Goal: Find specific page/section: Find specific page/section

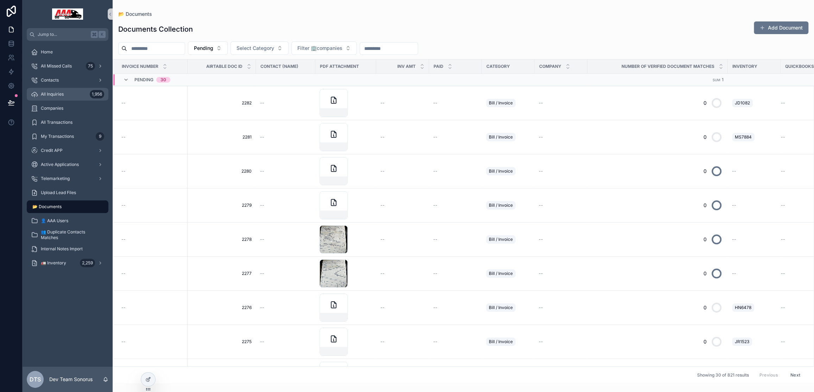
click at [59, 96] on span "All Inquiries" at bounding box center [52, 94] width 23 height 6
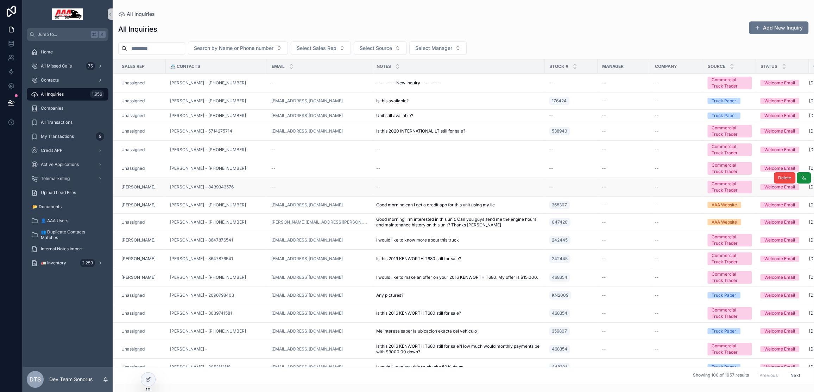
click at [249, 187] on div "[PERSON_NAME] - 8439343576" at bounding box center [216, 187] width 93 height 6
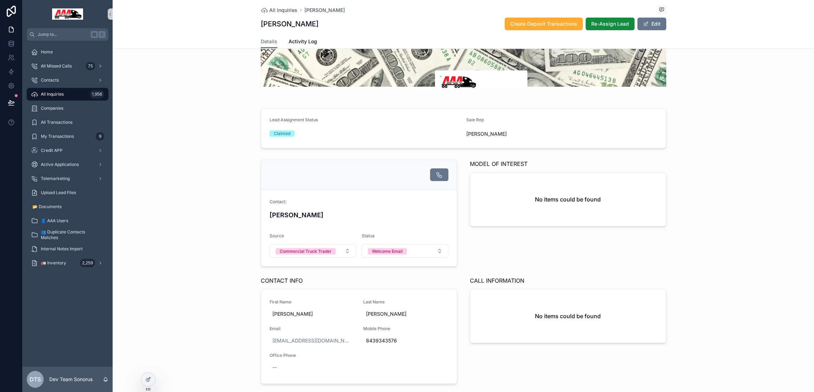
scroll to position [29, 0]
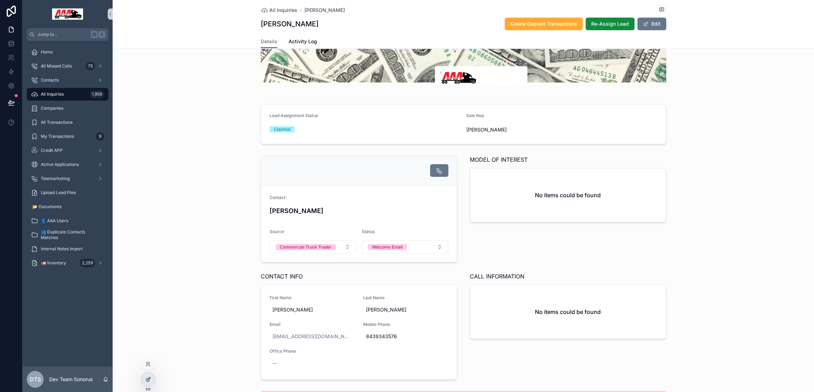
click at [148, 379] on icon at bounding box center [148, 380] width 6 height 6
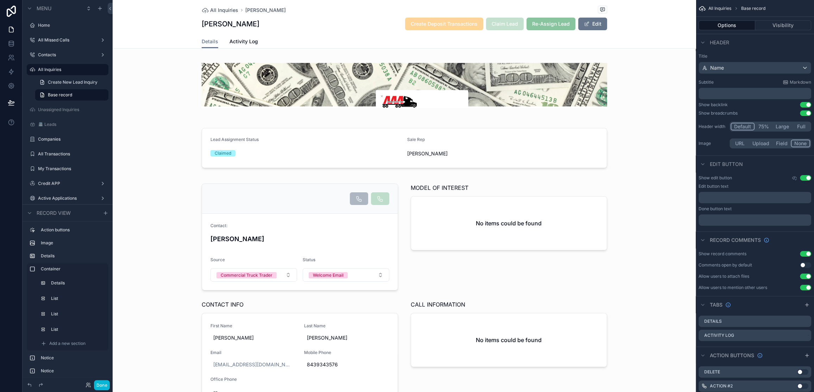
click at [544, 13] on div "All Inquiries [PERSON_NAME]" at bounding box center [404, 10] width 405 height 9
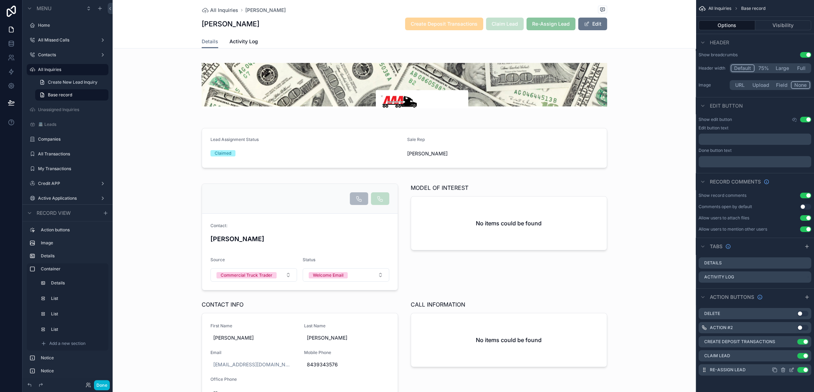
click at [793, 372] on icon "scrollable content" at bounding box center [791, 370] width 6 height 6
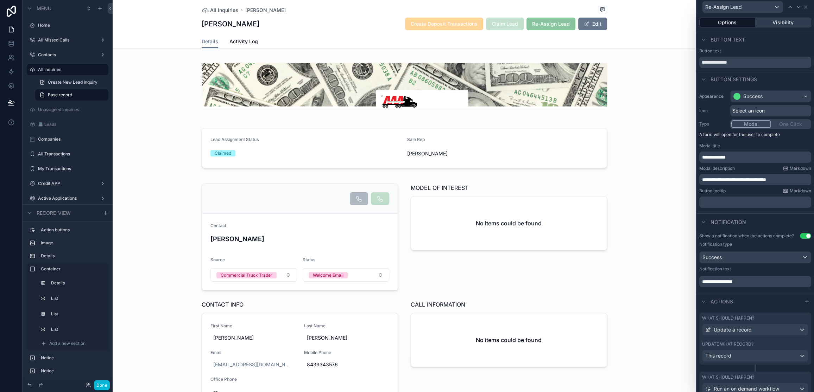
click at [780, 23] on button "Visibility" at bounding box center [783, 23] width 56 height 10
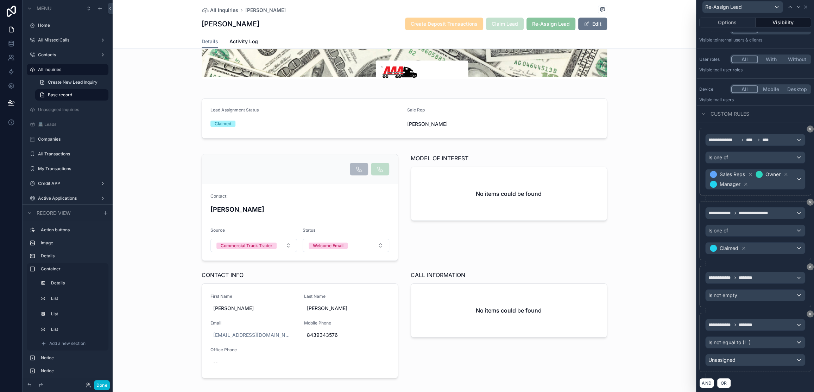
scroll to position [0, 0]
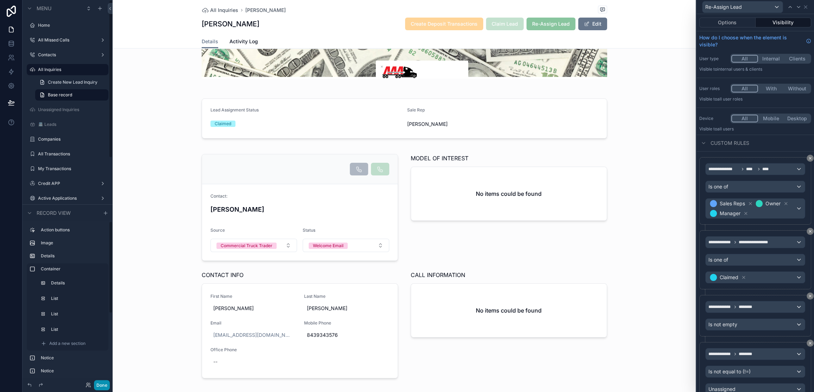
click at [102, 384] on button "Done" at bounding box center [102, 385] width 16 height 10
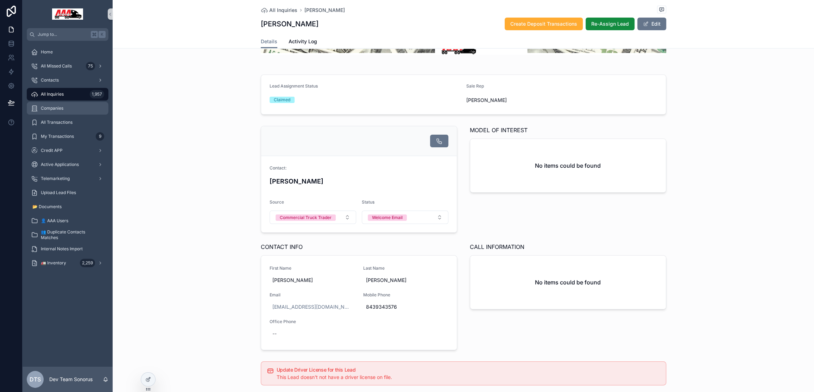
click at [50, 91] on div "All Inquiries 1,957" at bounding box center [67, 94] width 73 height 11
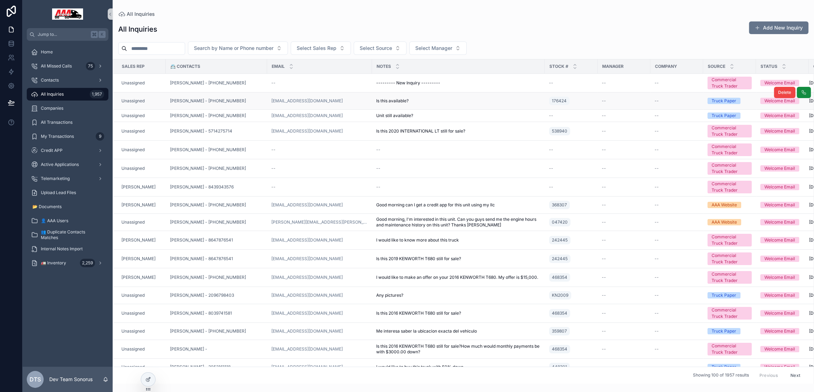
click at [158, 101] on div "Unassigned" at bounding box center [141, 101] width 40 height 6
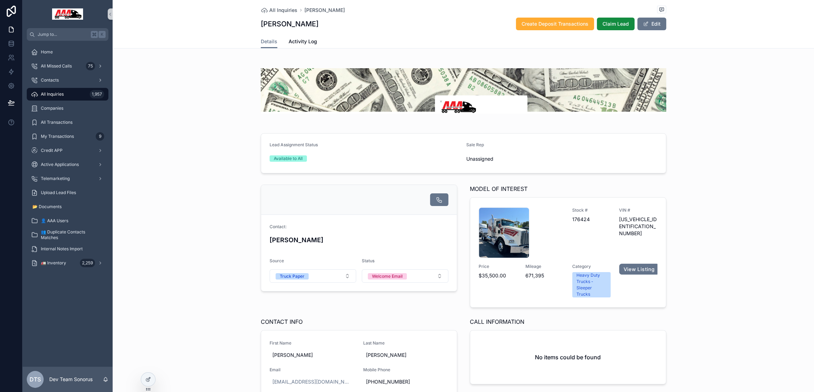
click at [56, 96] on span "All Inquiries" at bounding box center [52, 94] width 23 height 6
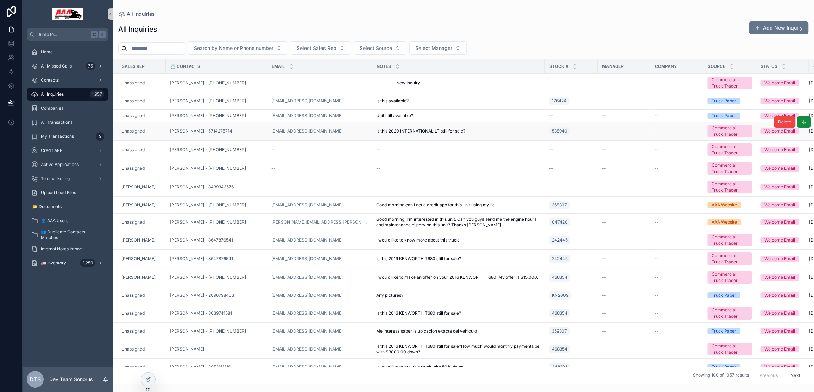
click at [251, 130] on div "[PERSON_NAME] - 5714275714" at bounding box center [216, 131] width 93 height 6
click at [252, 186] on div "[PERSON_NAME] - 8439343576" at bounding box center [216, 187] width 93 height 6
